Goal: Task Accomplishment & Management: Use online tool/utility

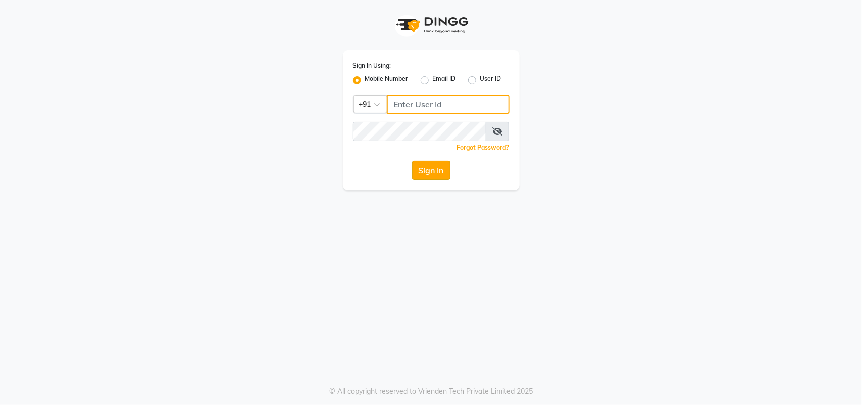
type input "7708887778"
click at [437, 166] on button "Sign In" at bounding box center [431, 170] width 38 height 19
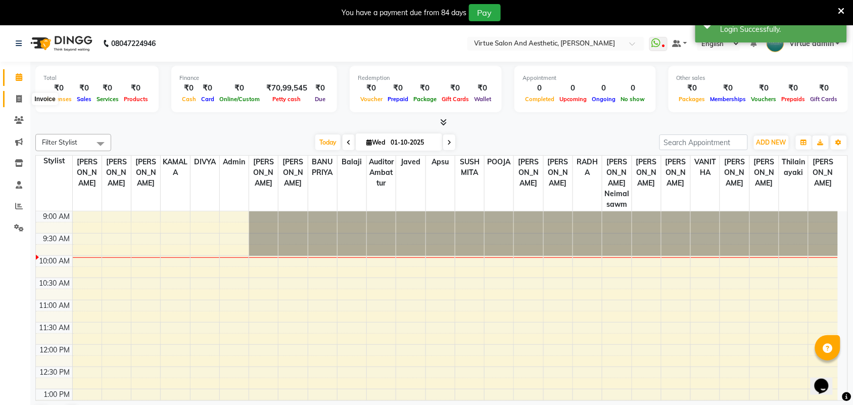
click at [27, 94] on span at bounding box center [19, 99] width 18 height 12
select select "4466"
select select "service"
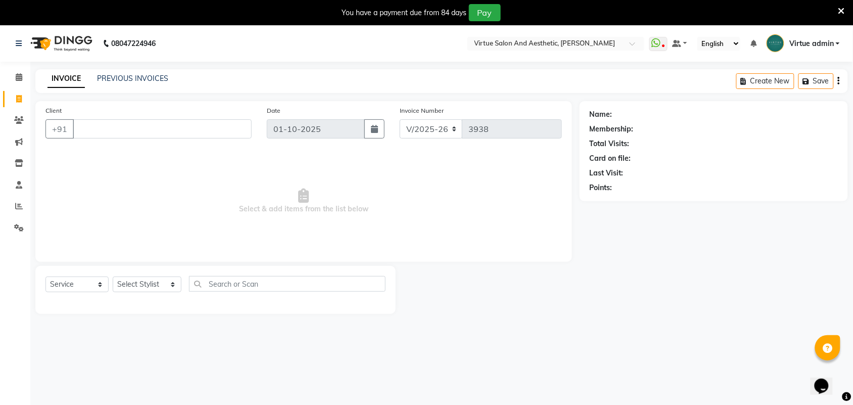
click at [91, 129] on input "Client" at bounding box center [162, 128] width 179 height 19
click at [91, 130] on input "Client" at bounding box center [162, 128] width 179 height 19
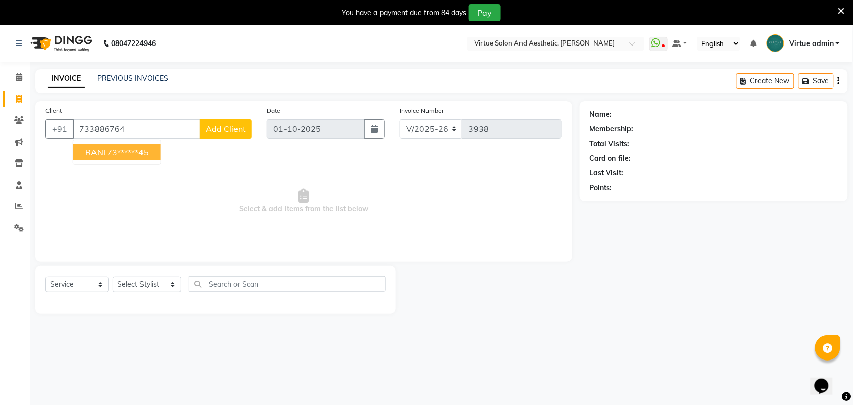
click at [102, 150] on span "RANI" at bounding box center [95, 152] width 20 height 10
type input "73******45"
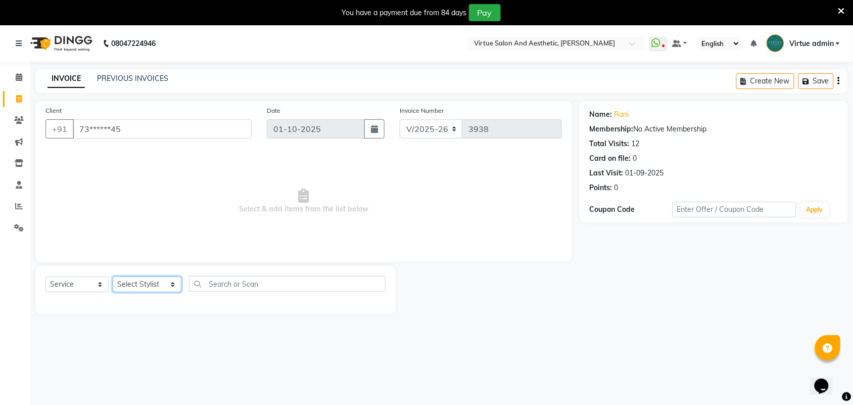
click at [129, 288] on select "Select Stylist Admin [PERSON_NAME] Apsu Auditor Ambattur [PERSON_NAME] Dingg - …" at bounding box center [147, 284] width 69 height 16
select select "25077"
click at [113, 276] on select "Select Stylist Admin [PERSON_NAME] Apsu Auditor Ambattur [PERSON_NAME] Dingg - …" at bounding box center [147, 284] width 69 height 16
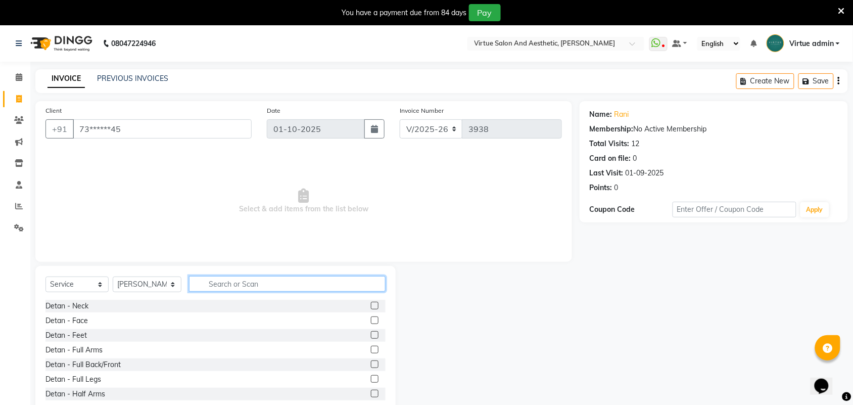
click at [210, 288] on input "text" at bounding box center [287, 284] width 196 height 16
type input "th"
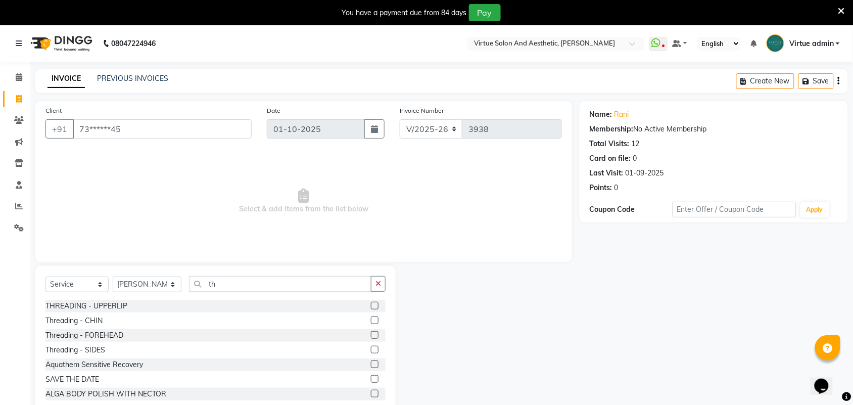
click at [371, 335] on label at bounding box center [375, 335] width 8 height 8
click at [371, 335] on input "checkbox" at bounding box center [374, 335] width 7 height 7
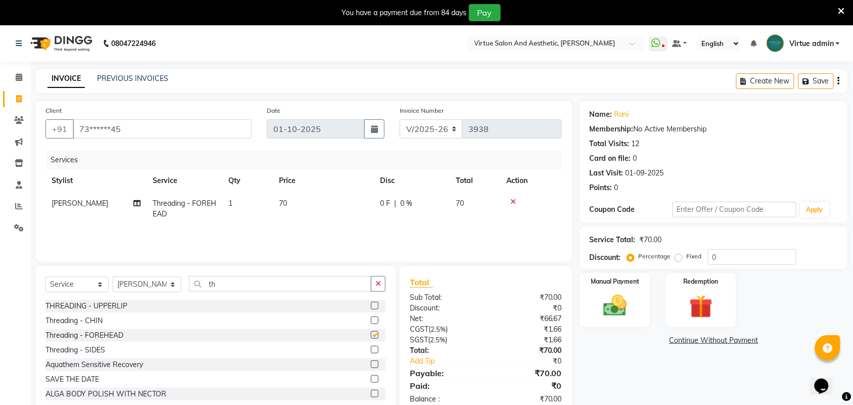
checkbox input "false"
click at [306, 202] on td "70" at bounding box center [323, 208] width 101 height 33
select select "25077"
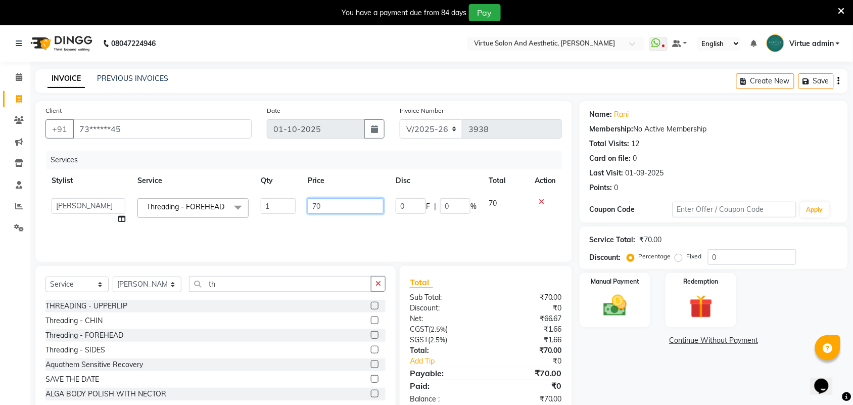
click at [331, 206] on input "70" at bounding box center [346, 206] width 76 height 16
type input "7"
type input "500"
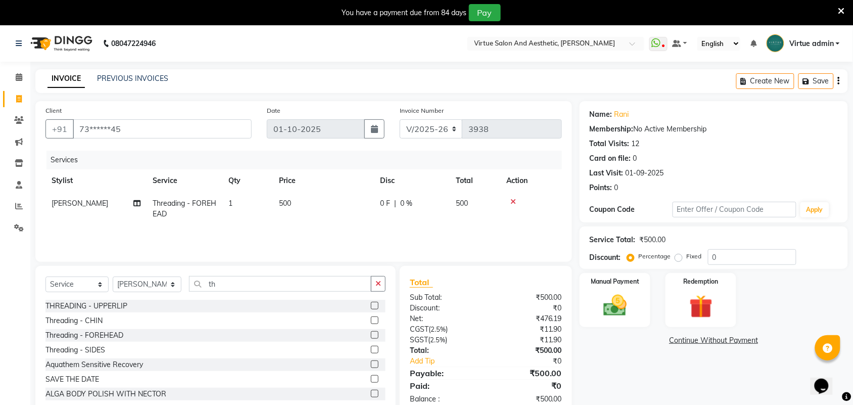
click at [357, 225] on div "Services Stylist Service Qty Price Disc Total Action [PERSON_NAME] Threading - …" at bounding box center [303, 201] width 516 height 101
click at [615, 309] on img at bounding box center [614, 305] width 39 height 28
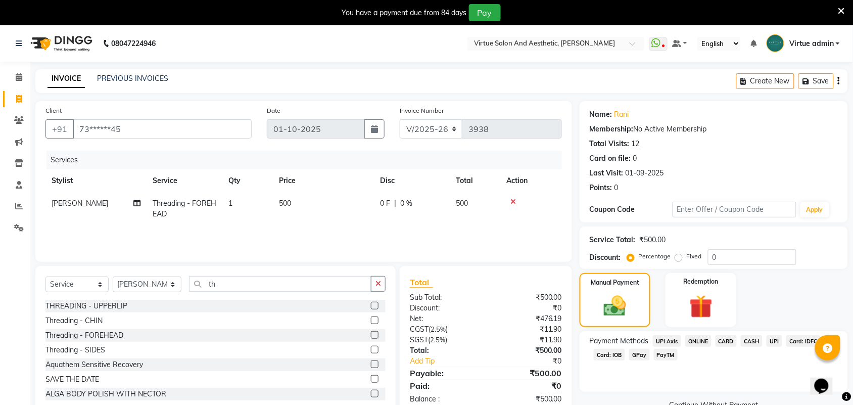
click at [753, 337] on span "CASH" at bounding box center [751, 341] width 22 height 12
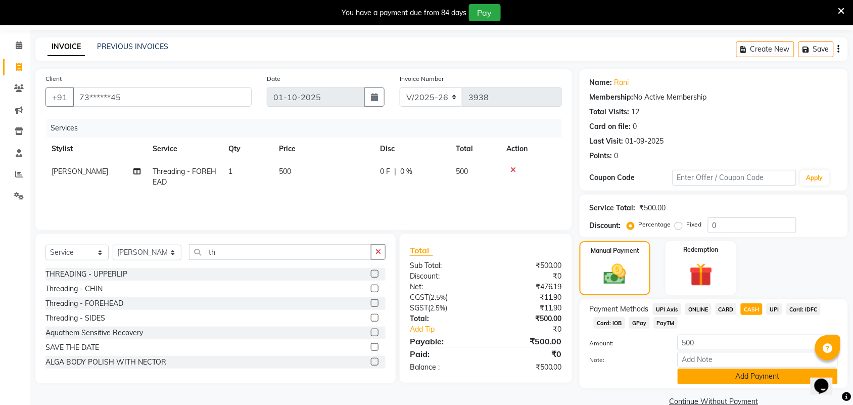
scroll to position [51, 0]
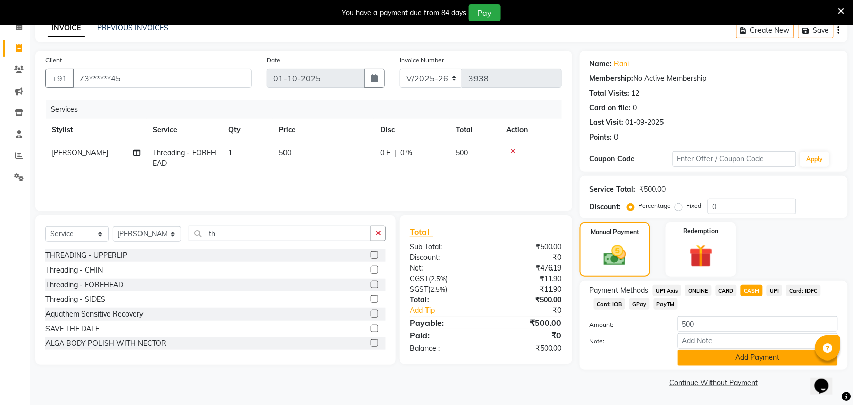
click at [740, 356] on button "Add Payment" at bounding box center [757, 357] width 160 height 16
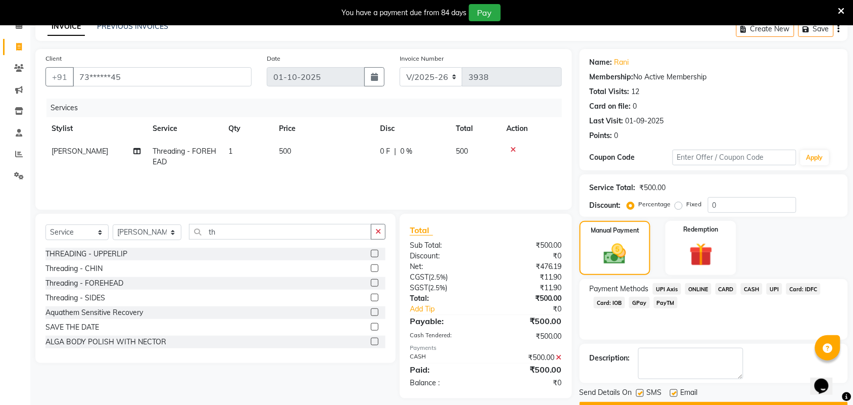
scroll to position [80, 0]
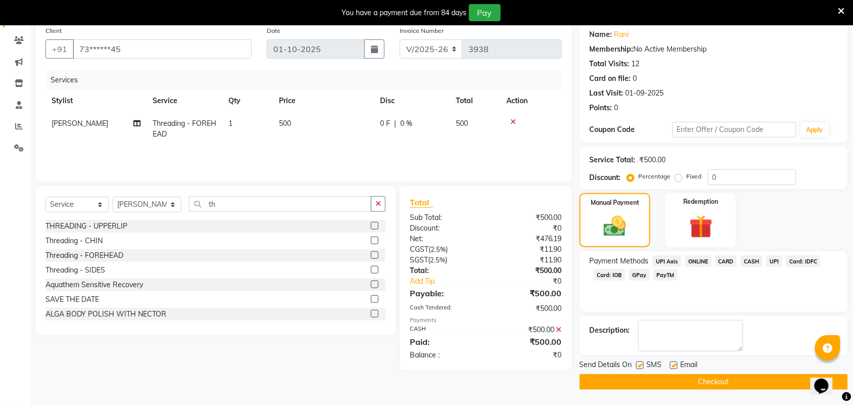
click at [709, 378] on button "Checkout" at bounding box center [713, 382] width 268 height 16
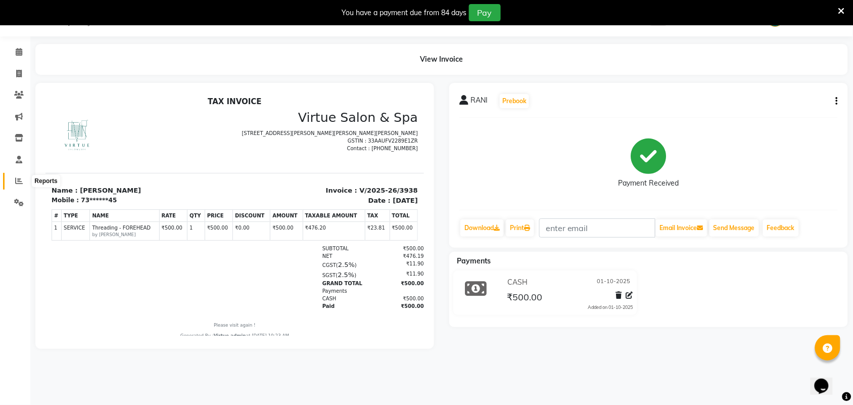
click at [23, 182] on span at bounding box center [19, 181] width 18 height 12
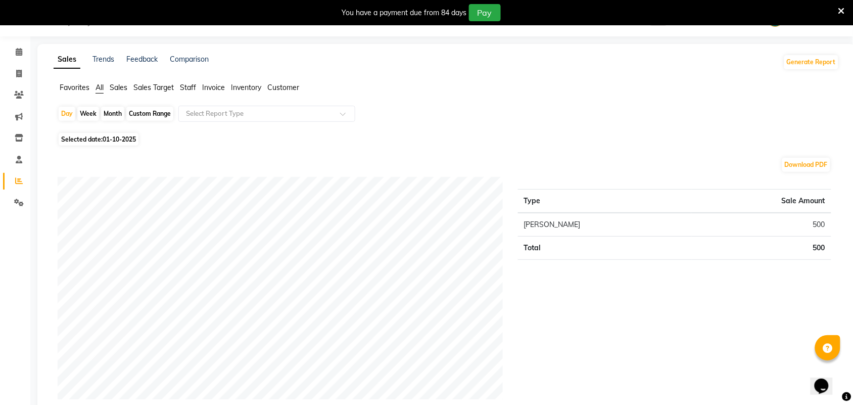
click at [114, 114] on div "Month" at bounding box center [112, 114] width 23 height 14
select select "10"
select select "2025"
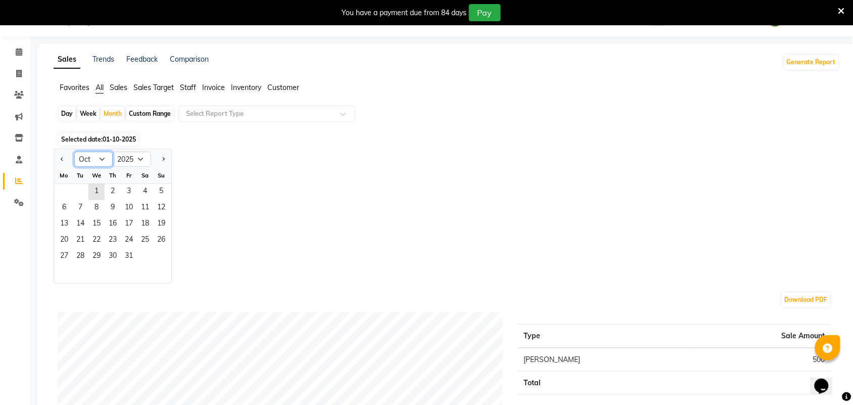
click at [102, 153] on select "Jan Feb Mar Apr May Jun [DATE] Aug Sep Oct Nov Dec" at bounding box center [93, 159] width 38 height 15
select select "9"
click at [74, 152] on select "Jan Feb Mar Apr May Jun [DATE] Aug Sep Oct Nov Dec" at bounding box center [93, 159] width 38 height 15
click at [62, 192] on span "1" at bounding box center [64, 192] width 16 height 16
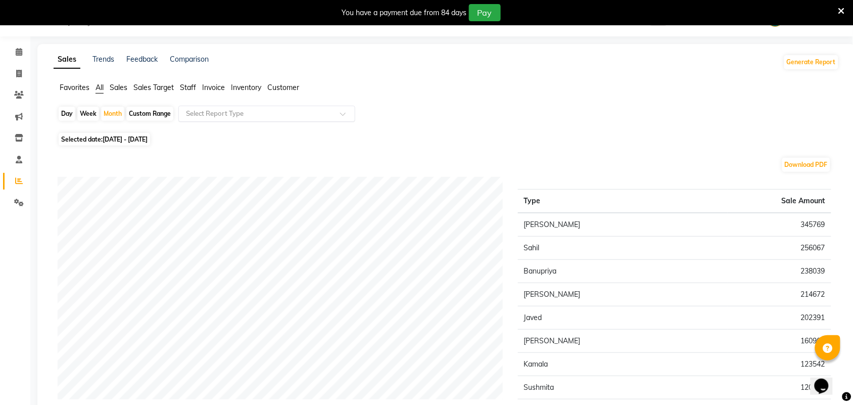
click at [341, 117] on span at bounding box center [346, 117] width 13 height 10
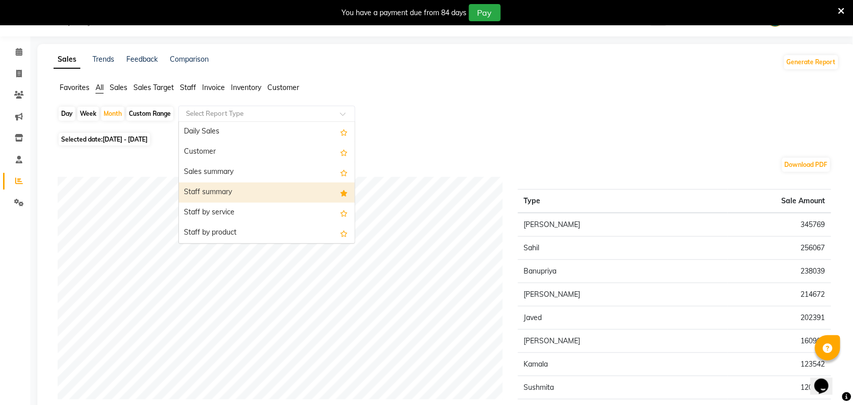
click at [262, 195] on div "Staff summary" at bounding box center [267, 192] width 176 height 20
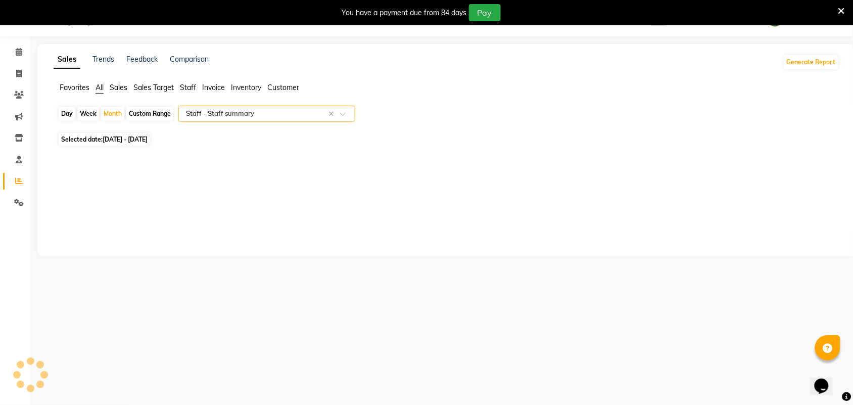
select select "full_report"
select select "csv"
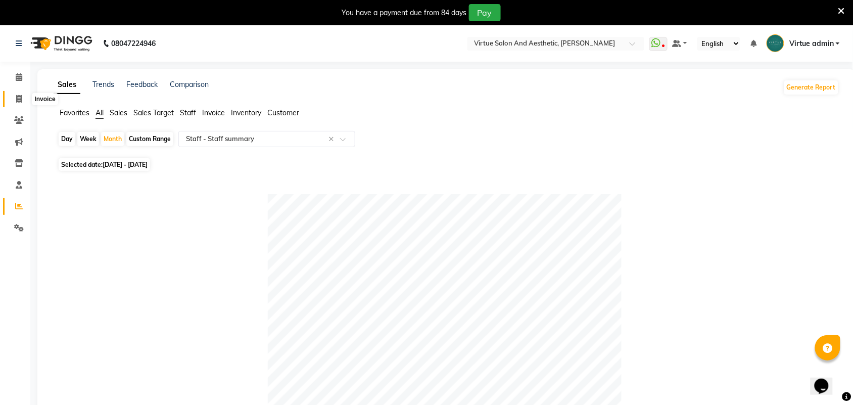
click at [14, 96] on span at bounding box center [19, 99] width 18 height 12
select select "4466"
select select "service"
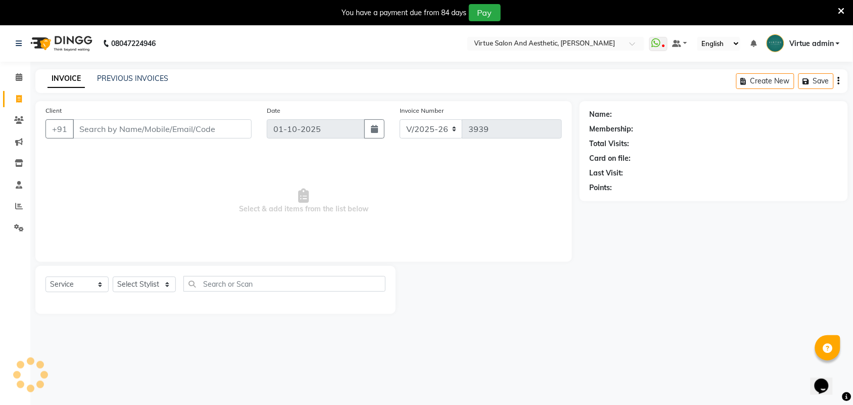
scroll to position [6, 0]
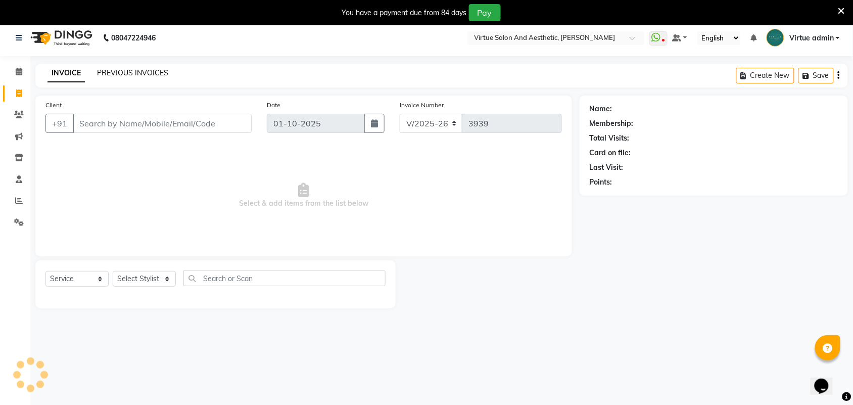
click at [101, 74] on link "PREVIOUS INVOICES" at bounding box center [132, 72] width 71 height 9
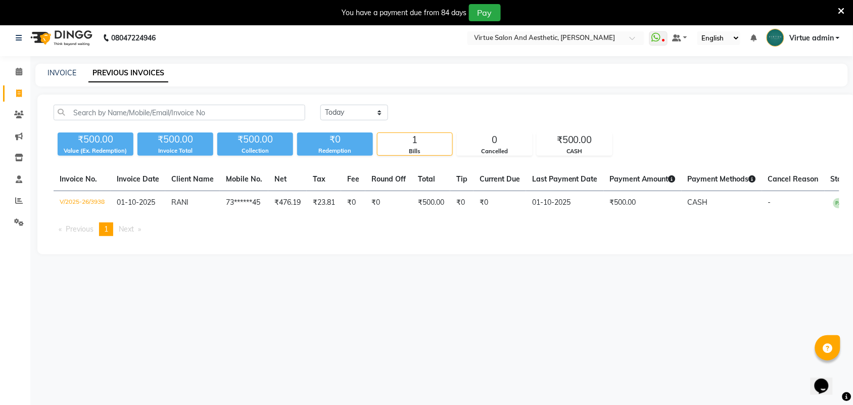
drag, startPoint x: 400, startPoint y: 226, endPoint x: 425, endPoint y: 231, distance: 25.3
click at [419, 230] on div "Invoice No. Invoice Date Client Name Mobile No. Net Tax Fee Round Off Total Tip…" at bounding box center [445, 206] width 797 height 76
click at [723, 233] on ul "Previous page 1 / 1 You're on page 1 Next page" at bounding box center [446, 229] width 785 height 14
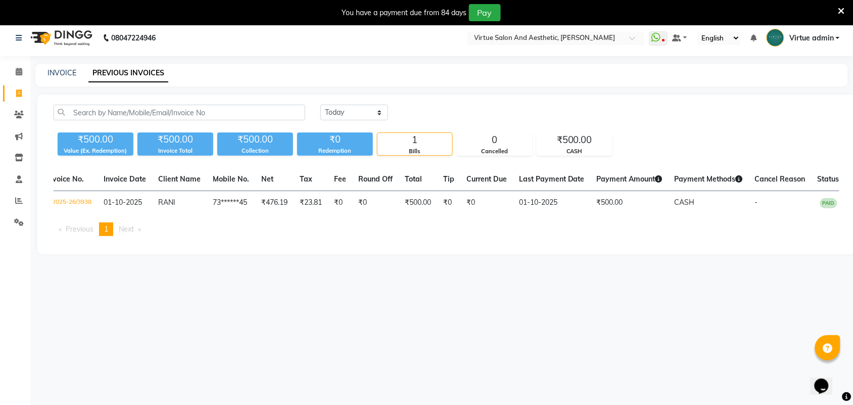
scroll to position [0, 23]
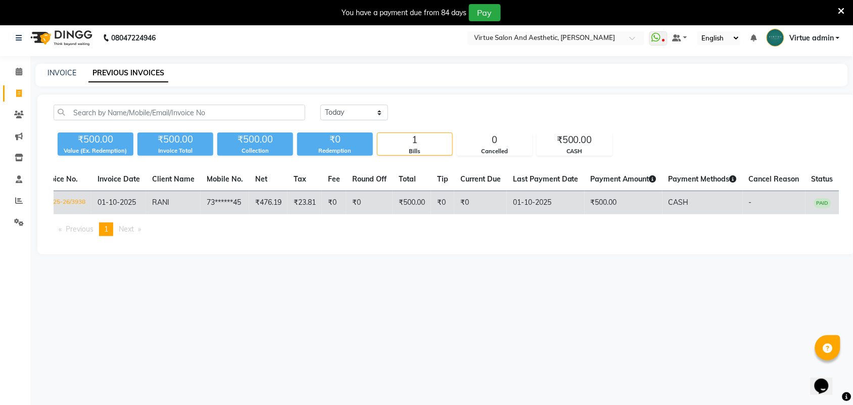
click at [552, 198] on td "01-10-2025" at bounding box center [546, 203] width 78 height 24
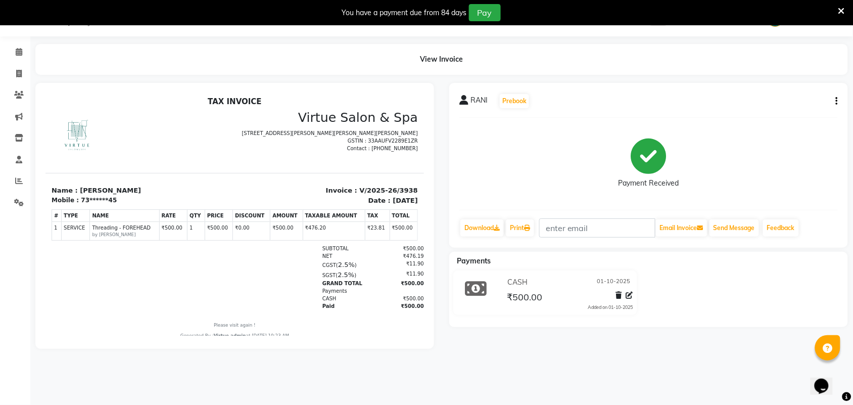
drag, startPoint x: 402, startPoint y: 194, endPoint x: 396, endPoint y: 138, distance: 55.8
click at [399, 162] on div "TAX INVOICE Virtue Salon & Spa AA-144, 2nd Floor, Tamilvanan Complex 3rd Avenue…" at bounding box center [234, 217] width 378 height 242
